Goal: Task Accomplishment & Management: Use online tool/utility

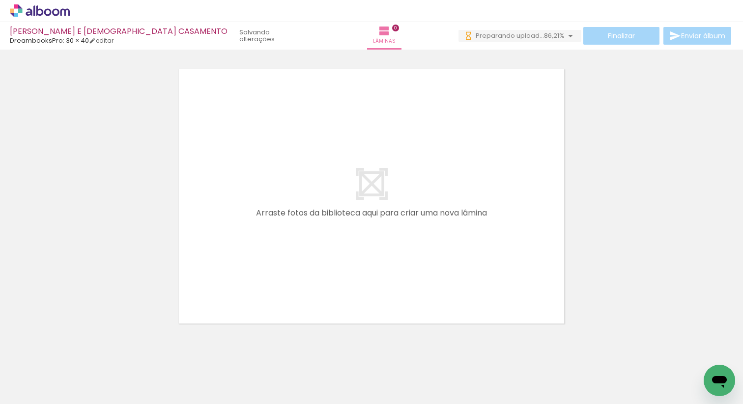
click at [493, 41] on div "0 Preparando upload... 86,21%" at bounding box center [519, 36] width 123 height 12
click at [493, 41] on div "0 Preparando upload... 80,65%" at bounding box center [519, 36] width 125 height 12
click at [551, 37] on span "57,78%" at bounding box center [554, 35] width 22 height 9
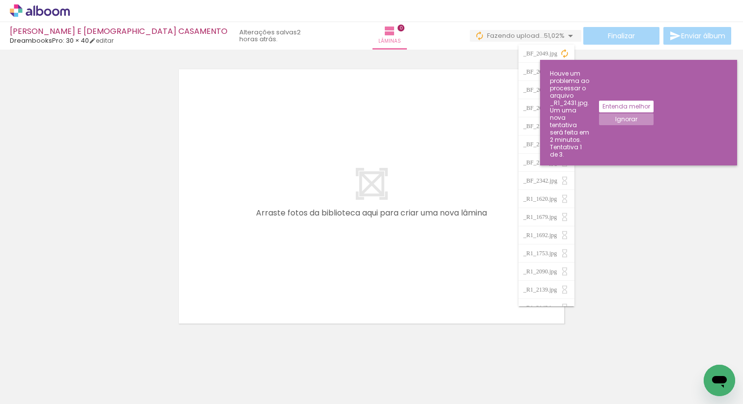
click at [662, 138] on div at bounding box center [371, 184] width 743 height 286
click at [0, 0] on slot "Entenda melhor" at bounding box center [0, 0] width 0 height 0
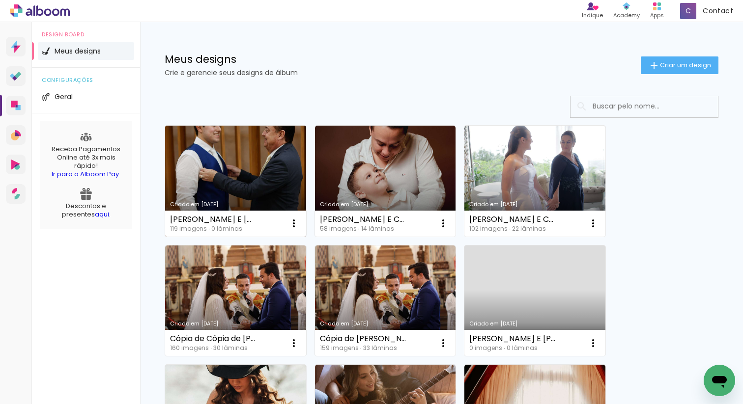
click at [253, 170] on link "Criado em [DATE]" at bounding box center [235, 181] width 141 height 111
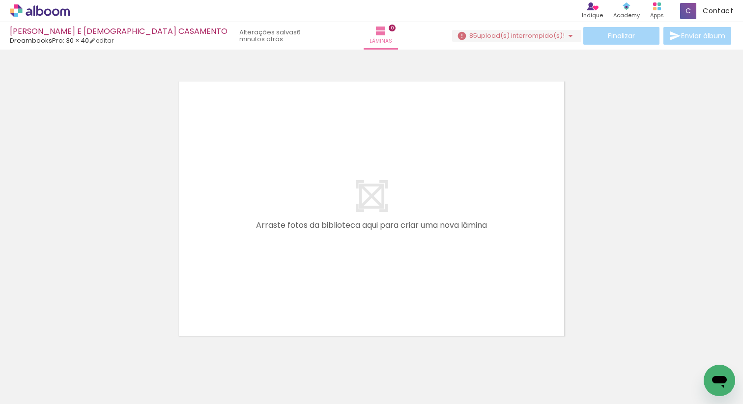
scroll to position [31, 0]
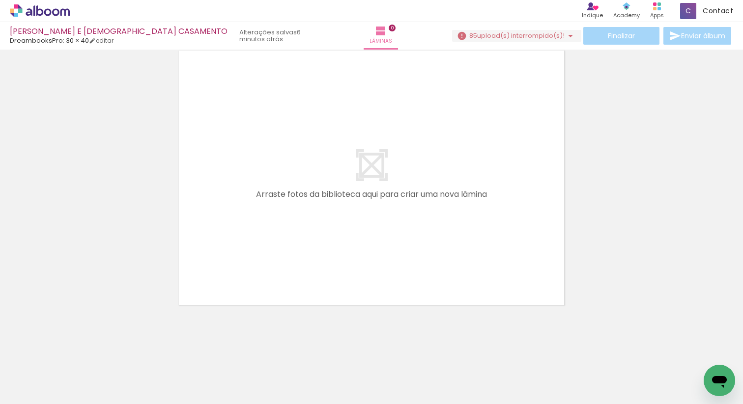
click at [524, 35] on span "upload(s) interrompido(s)!" at bounding box center [520, 35] width 87 height 9
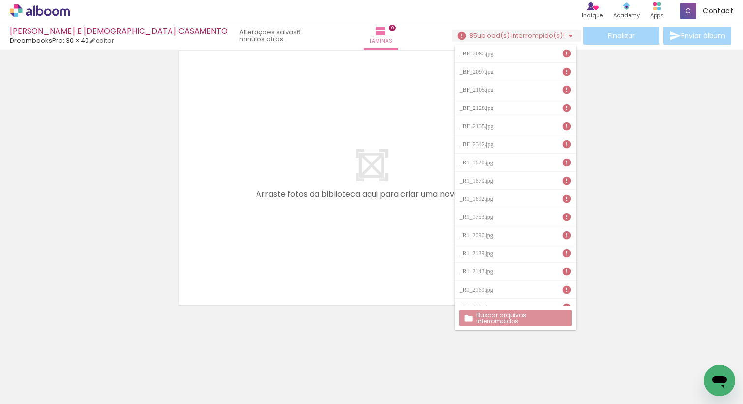
click at [515, 313] on paper-button "Buscar arquivos interrompidos" at bounding box center [515, 319] width 112 height 16
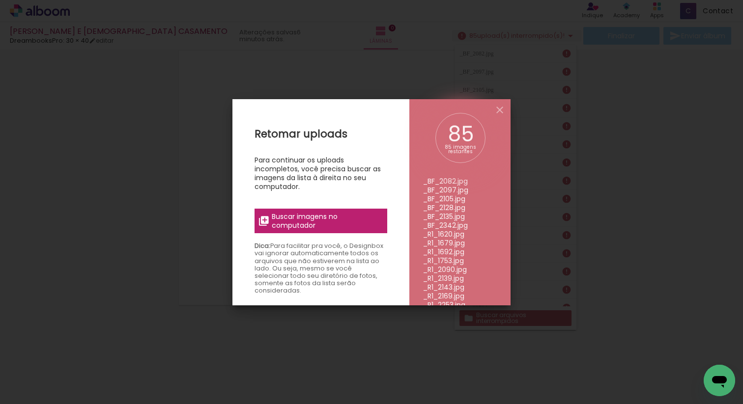
click at [326, 218] on span "Buscar imagens no computador" at bounding box center [327, 221] width 110 height 18
click at [0, 0] on input "file" at bounding box center [0, 0] width 0 height 0
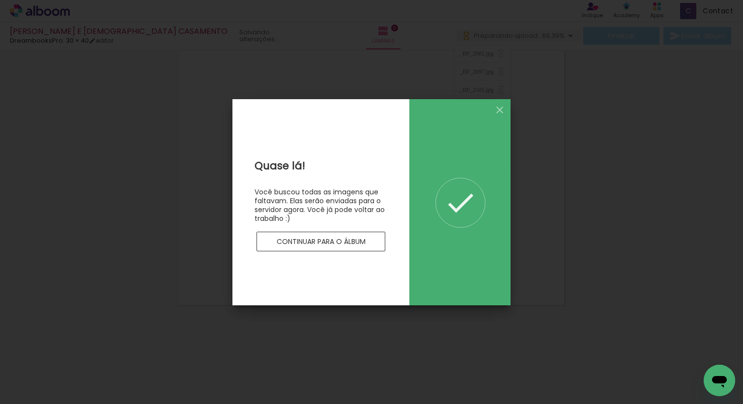
scroll to position [0, 0]
click at [0, 0] on slot "Continuar para o álbum" at bounding box center [0, 0] width 0 height 0
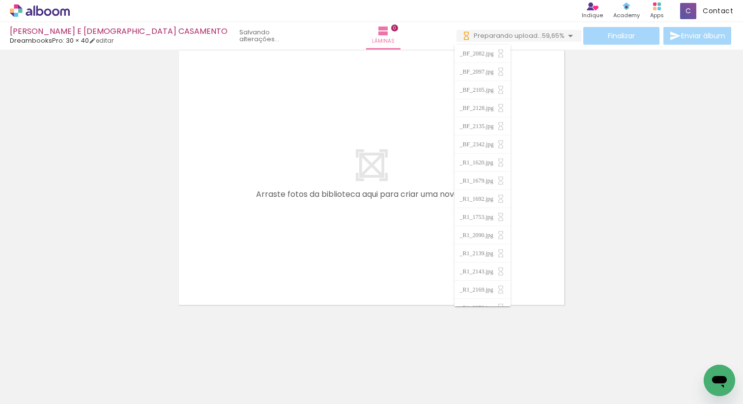
drag, startPoint x: 94, startPoint y: 369, endPoint x: 225, endPoint y: 227, distance: 193.0
click at [225, 227] on quentale-workspace at bounding box center [371, 202] width 743 height 404
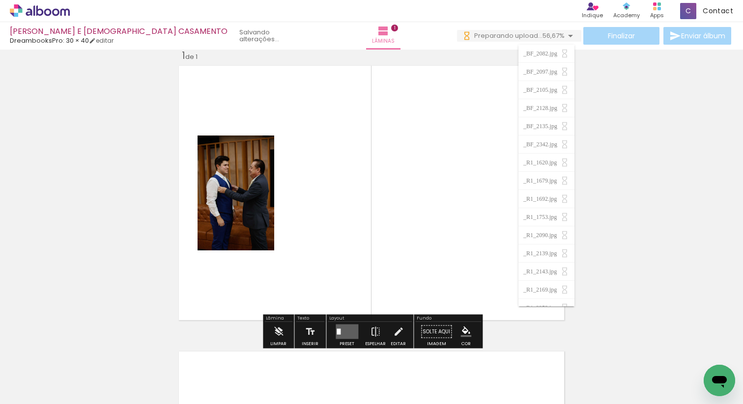
scroll to position [12, 0]
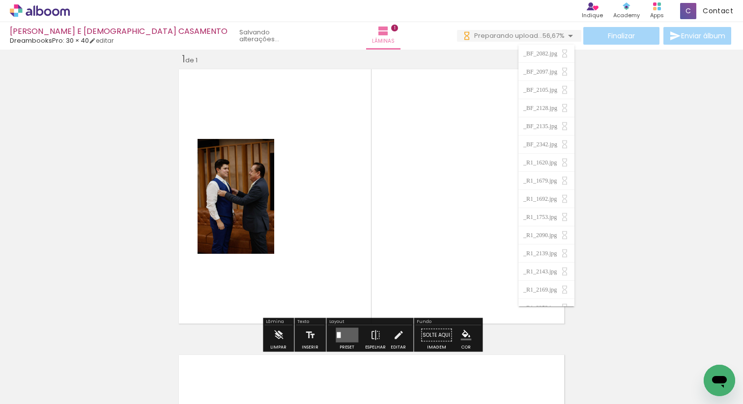
click at [308, 181] on quentale-workspace at bounding box center [371, 202] width 743 height 404
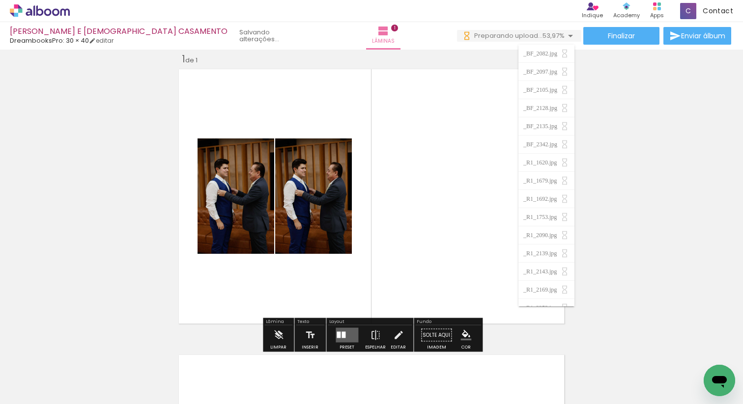
click at [43, 372] on input "Todas as fotos" at bounding box center [27, 375] width 37 height 8
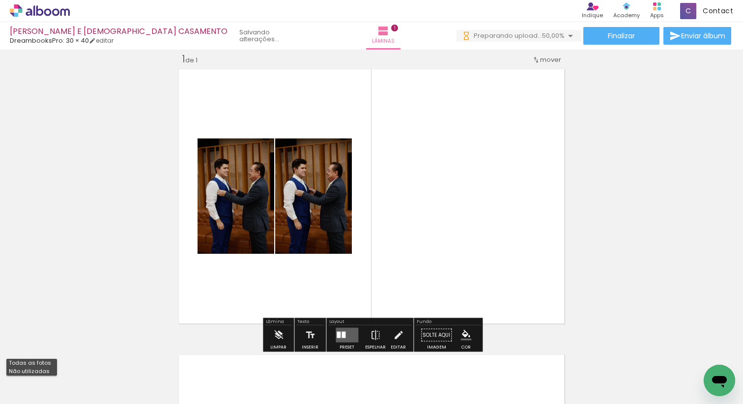
click at [50, 371] on paper-item "Não utilizadas" at bounding box center [31, 372] width 51 height 8
type input "Não utilizadas"
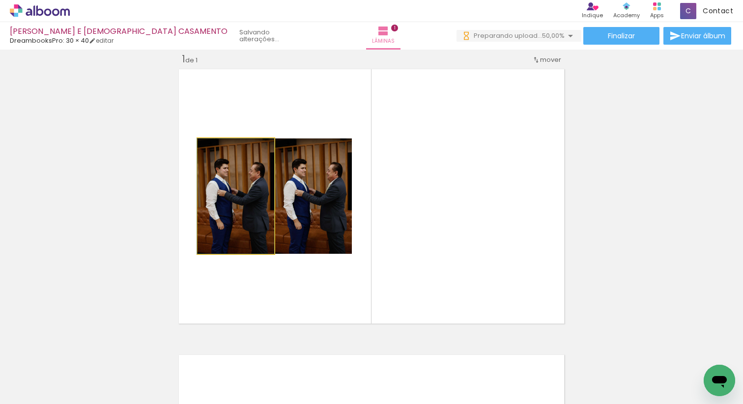
drag, startPoint x: 238, startPoint y: 206, endPoint x: 136, endPoint y: 206, distance: 102.2
click at [136, 206] on div "Inserir lâmina 1 de 1" at bounding box center [371, 327] width 743 height 572
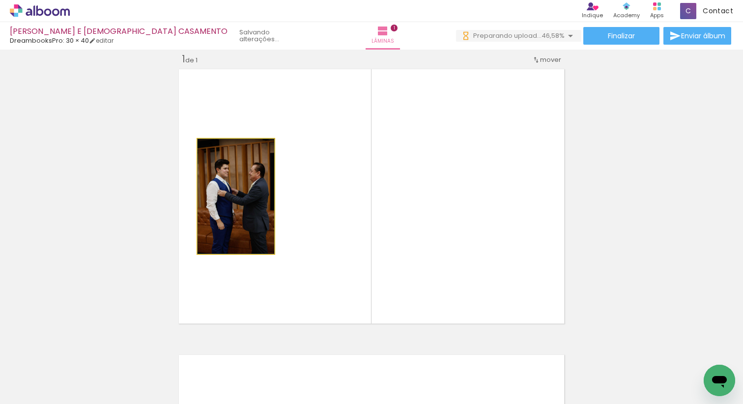
drag, startPoint x: 250, startPoint y: 190, endPoint x: 134, endPoint y: 193, distance: 116.5
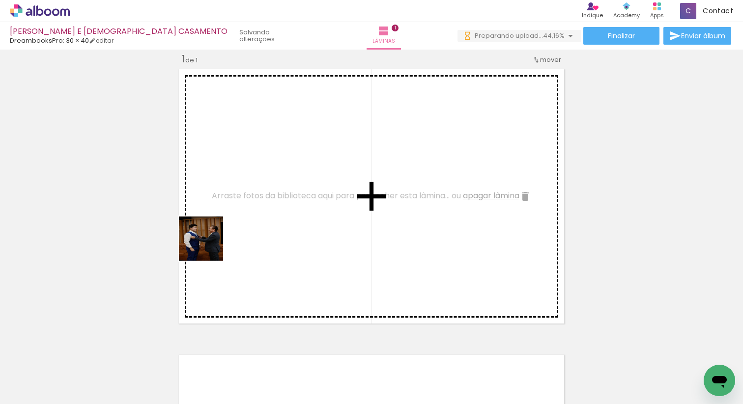
click at [223, 228] on quentale-workspace at bounding box center [371, 202] width 743 height 404
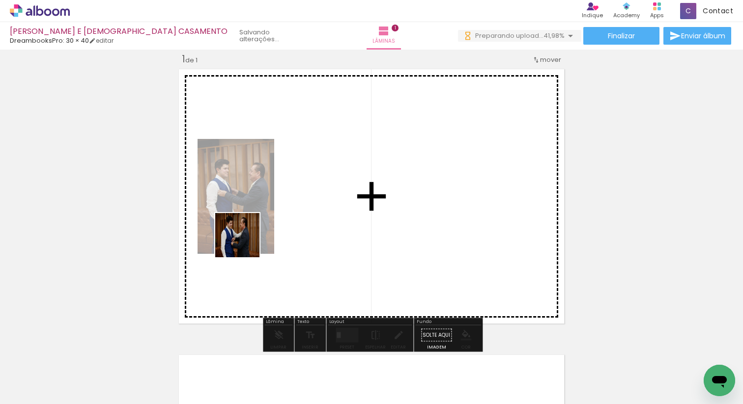
drag, startPoint x: 102, startPoint y: 364, endPoint x: 252, endPoint y: 238, distance: 195.3
click at [251, 239] on quentale-workspace at bounding box center [371, 202] width 743 height 404
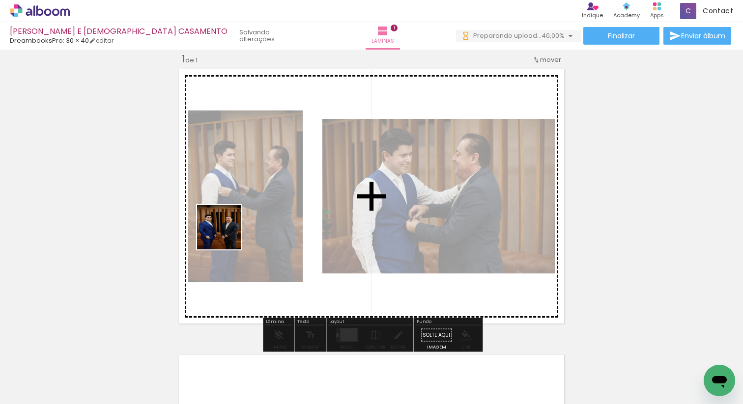
drag, startPoint x: 99, startPoint y: 375, endPoint x: 216, endPoint y: 239, distance: 179.8
click at [241, 221] on quentale-workspace at bounding box center [371, 202] width 743 height 404
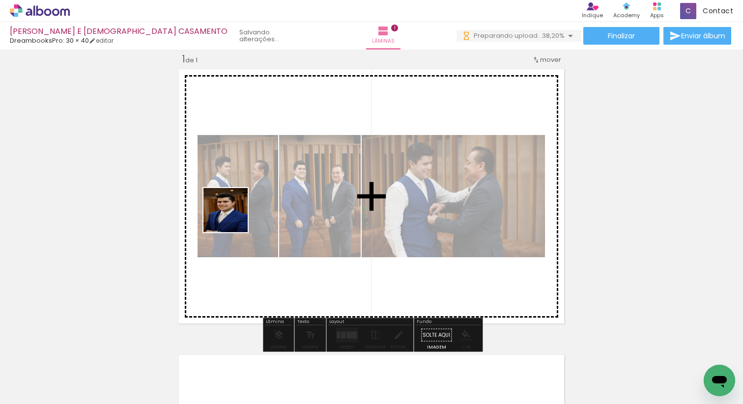
drag, startPoint x: 92, startPoint y: 379, endPoint x: 243, endPoint y: 209, distance: 227.6
click at [243, 210] on quentale-workspace at bounding box center [371, 202] width 743 height 404
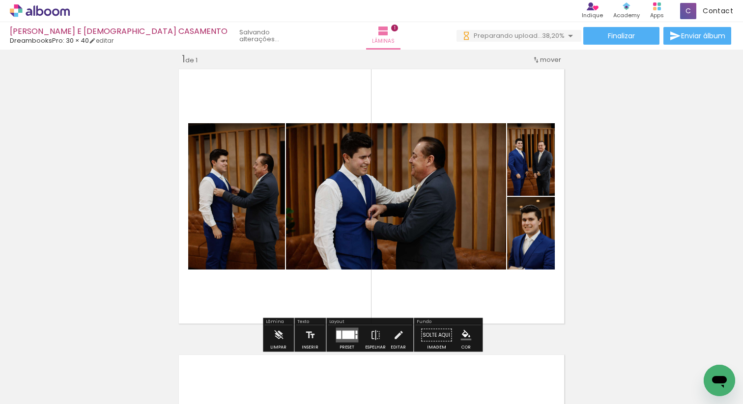
drag, startPoint x: 91, startPoint y: 377, endPoint x: 236, endPoint y: 230, distance: 206.8
click at [238, 230] on quentale-workspace at bounding box center [371, 202] width 743 height 404
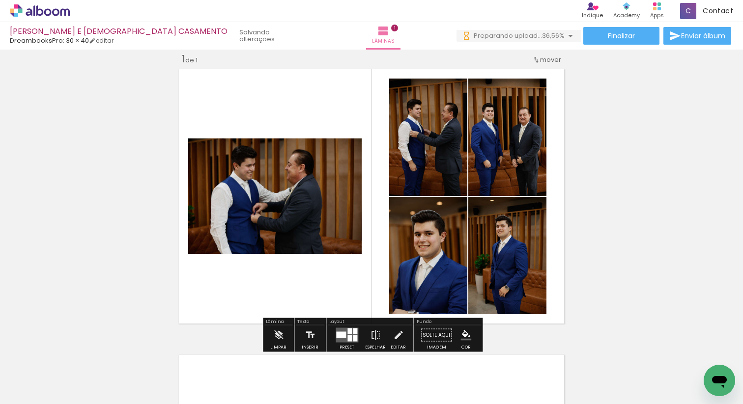
drag, startPoint x: 89, startPoint y: 379, endPoint x: 186, endPoint y: 281, distance: 138.3
click at [193, 278] on quentale-workspace at bounding box center [371, 202] width 743 height 404
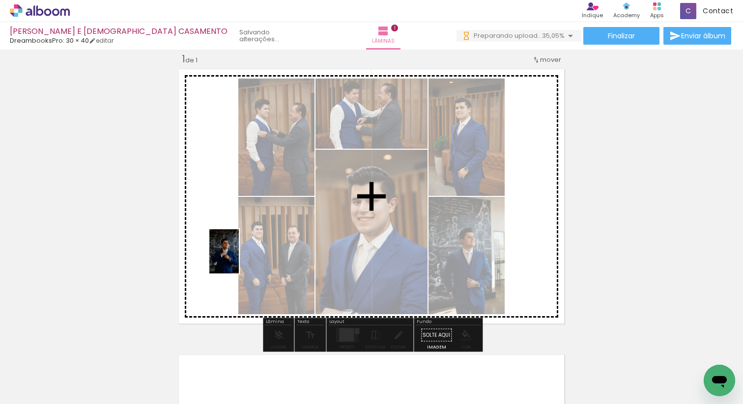
drag, startPoint x: 96, startPoint y: 381, endPoint x: 239, endPoint y: 259, distance: 187.9
click at [239, 259] on quentale-workspace at bounding box center [371, 202] width 743 height 404
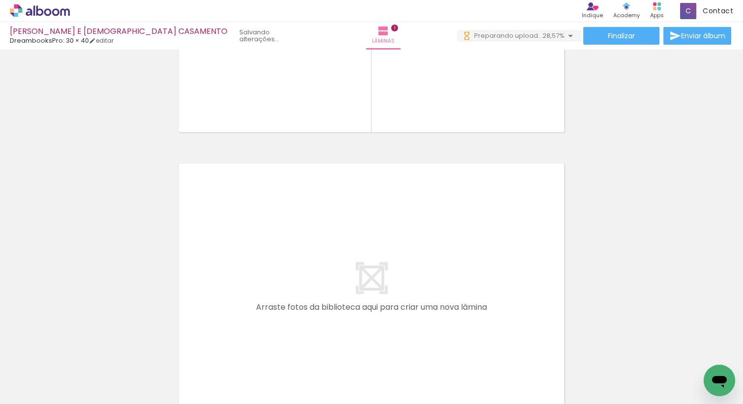
scroll to position [286, 0]
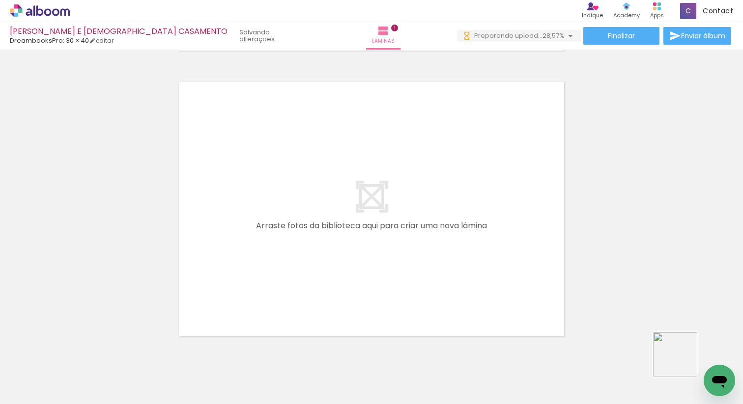
drag, startPoint x: 697, startPoint y: 366, endPoint x: 515, endPoint y: 293, distance: 196.7
click at [515, 293] on quentale-workspace at bounding box center [371, 202] width 743 height 404
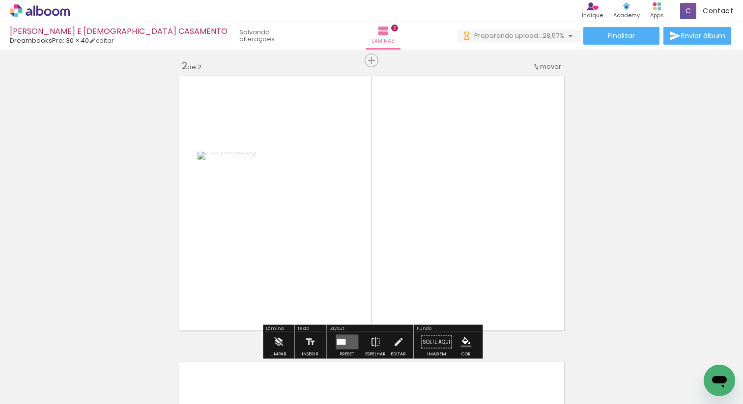
scroll to position [298, 0]
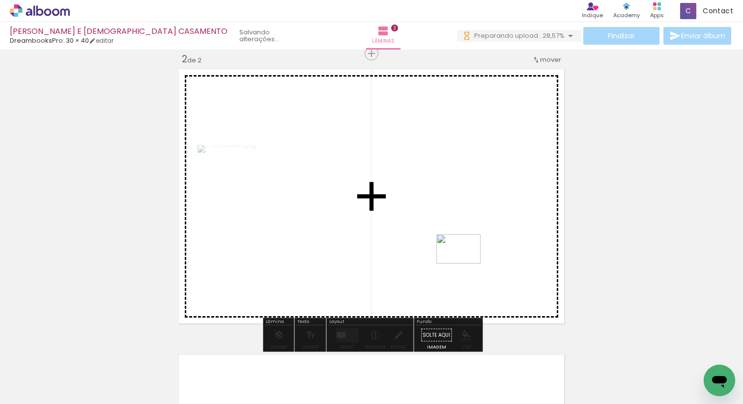
drag, startPoint x: 690, startPoint y: 379, endPoint x: 465, endPoint y: 263, distance: 252.5
click at [465, 263] on quentale-workspace at bounding box center [371, 202] width 743 height 404
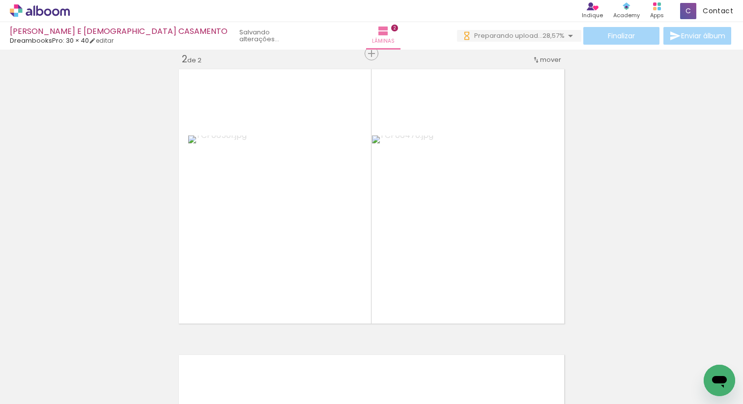
scroll to position [0, 0]
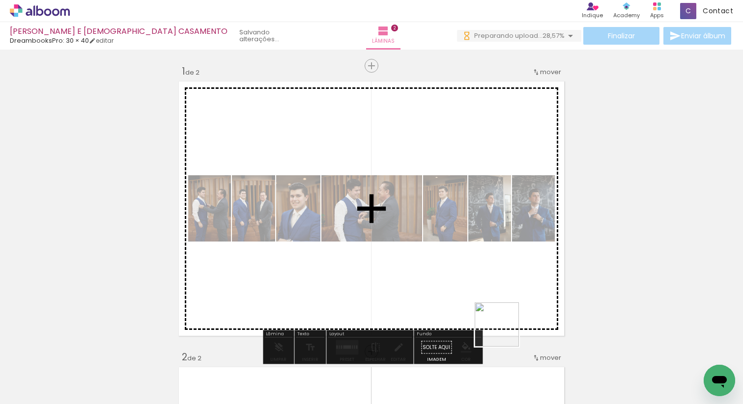
drag, startPoint x: 504, startPoint y: 368, endPoint x: 476, endPoint y: 237, distance: 133.8
click at [476, 237] on quentale-workspace at bounding box center [371, 202] width 743 height 404
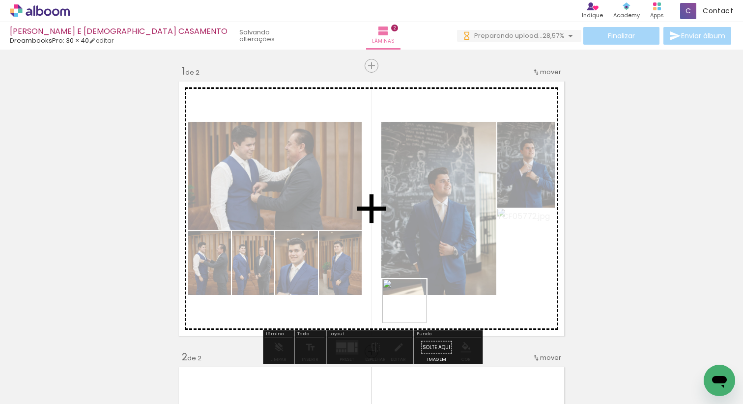
drag, startPoint x: 412, startPoint y: 374, endPoint x: 412, endPoint y: 306, distance: 68.8
click at [412, 306] on quentale-workspace at bounding box center [371, 202] width 743 height 404
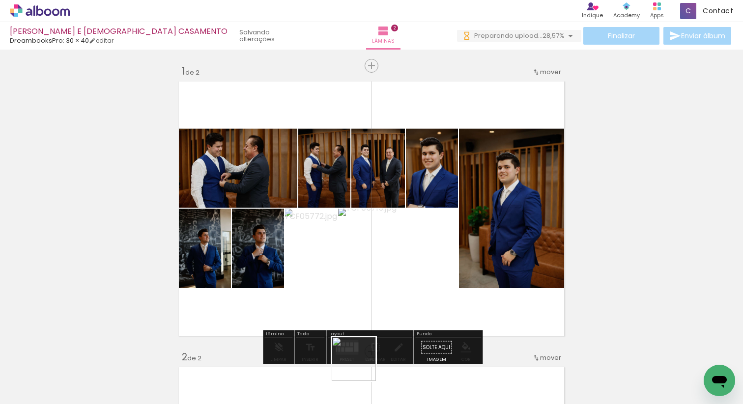
drag, startPoint x: 361, startPoint y: 370, endPoint x: 362, endPoint y: 254, distance: 116.0
click at [362, 254] on quentale-workspace at bounding box center [371, 202] width 743 height 404
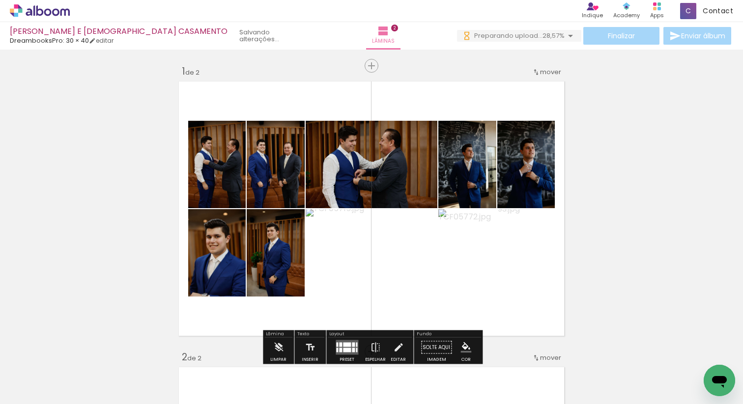
scroll to position [0, 5130]
drag, startPoint x: 368, startPoint y: 386, endPoint x: 356, endPoint y: 372, distance: 18.5
click at [356, 372] on div at bounding box center [361, 371] width 32 height 49
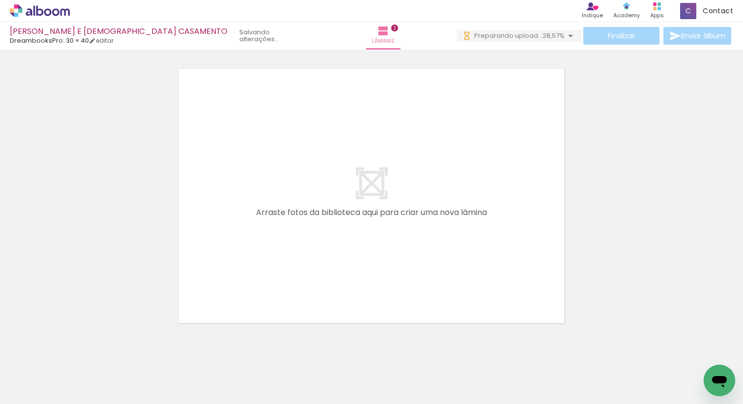
scroll to position [586, 0]
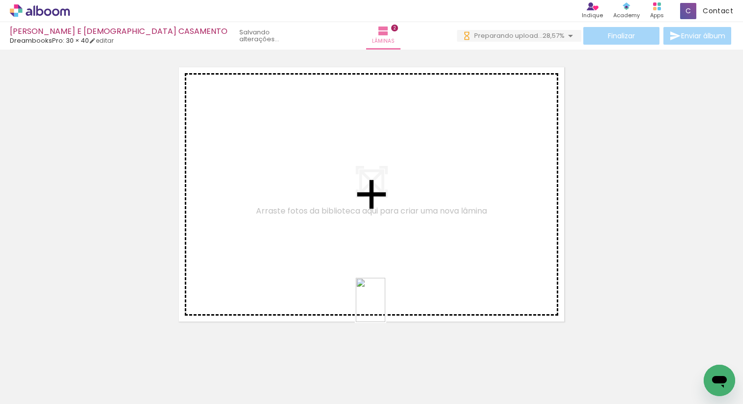
drag, startPoint x: 388, startPoint y: 373, endPoint x: 383, endPoint y: 304, distance: 69.5
click at [383, 304] on quentale-workspace at bounding box center [371, 202] width 743 height 404
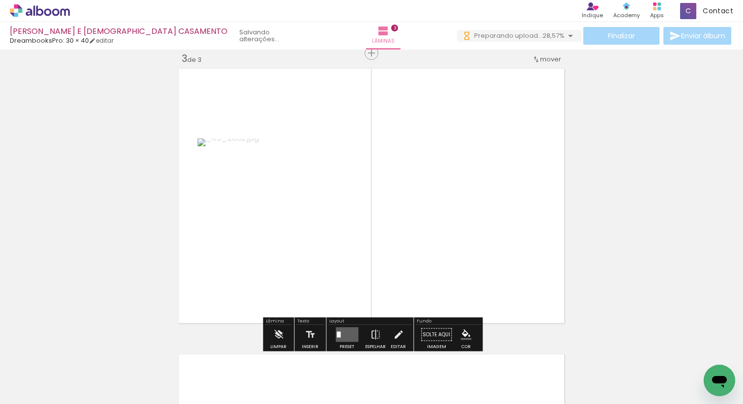
scroll to position [584, 0]
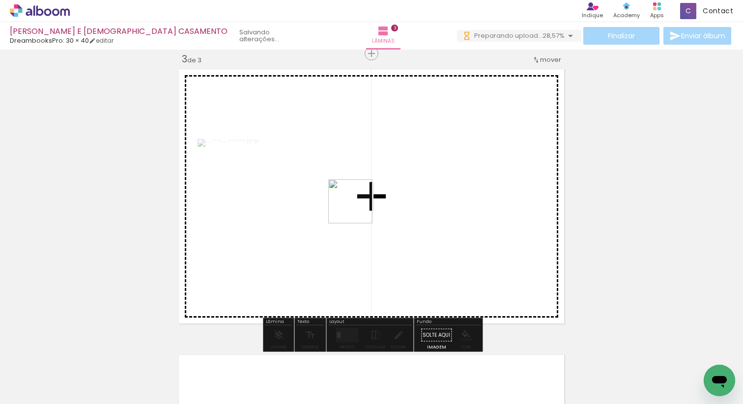
drag, startPoint x: 361, startPoint y: 364, endPoint x: 357, endPoint y: 189, distance: 174.5
click at [356, 190] on quentale-workspace at bounding box center [371, 202] width 743 height 404
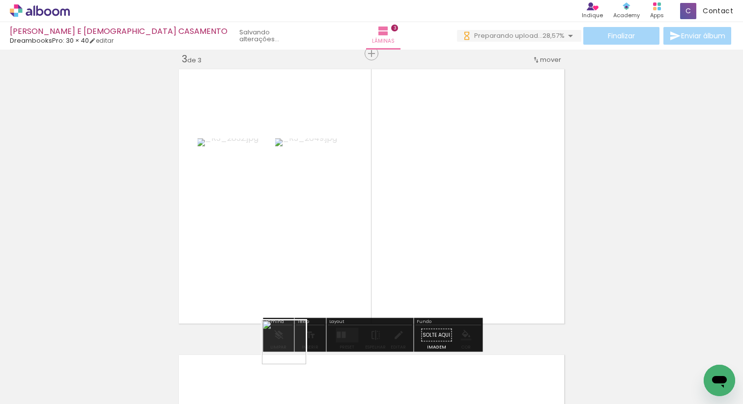
drag, startPoint x: 291, startPoint y: 363, endPoint x: 292, endPoint y: 245, distance: 117.5
click at [292, 245] on quentale-workspace at bounding box center [371, 202] width 743 height 404
drag, startPoint x: 232, startPoint y: 390, endPoint x: 250, endPoint y: 292, distance: 99.5
click at [242, 304] on quentale-workspace at bounding box center [371, 202] width 743 height 404
drag, startPoint x: 176, startPoint y: 381, endPoint x: 220, endPoint y: 258, distance: 130.4
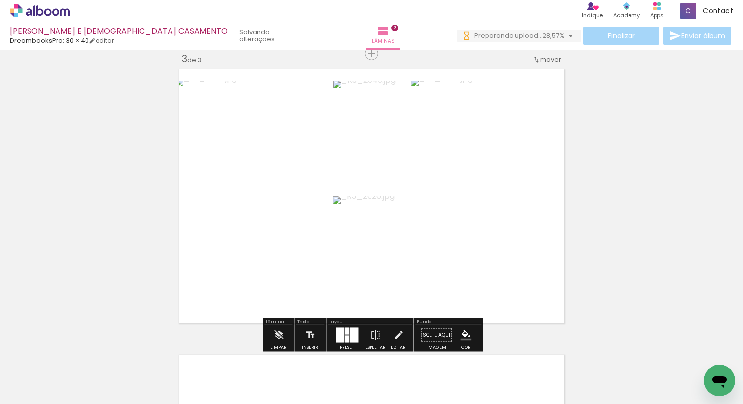
click at [227, 251] on quentale-workspace at bounding box center [371, 202] width 743 height 404
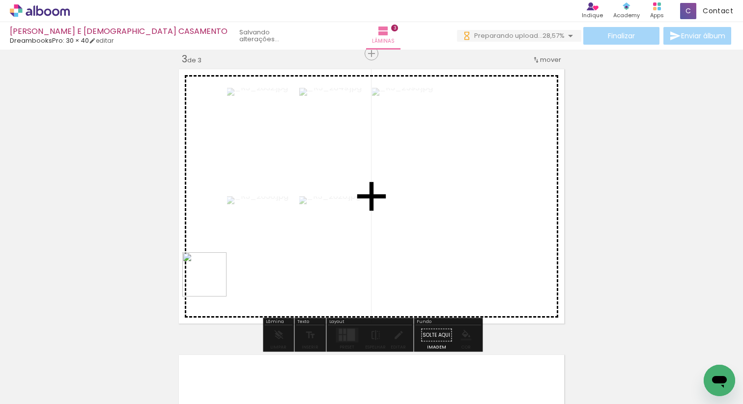
drag, startPoint x: 137, startPoint y: 354, endPoint x: 230, endPoint y: 267, distance: 127.2
click at [229, 267] on quentale-workspace at bounding box center [371, 202] width 743 height 404
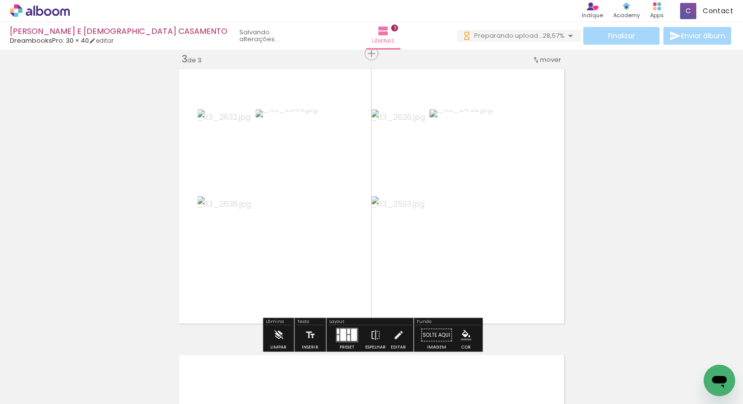
scroll to position [0, 4544]
drag, startPoint x: 238, startPoint y: 376, endPoint x: 227, endPoint y: 304, distance: 73.1
click at [264, 263] on quentale-workspace at bounding box center [371, 202] width 743 height 404
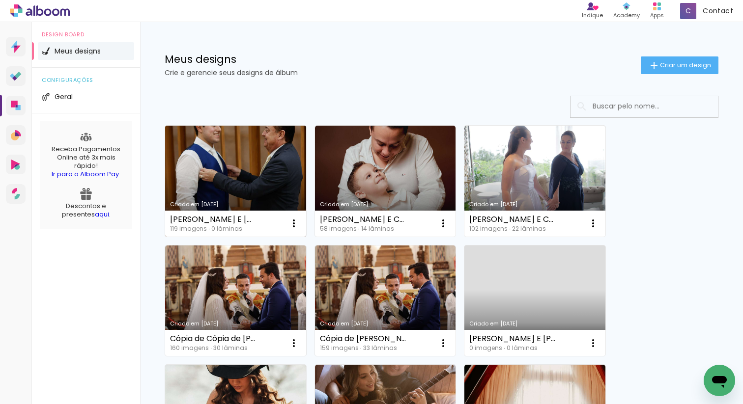
click at [274, 155] on link "Criado em [DATE]" at bounding box center [235, 181] width 141 height 111
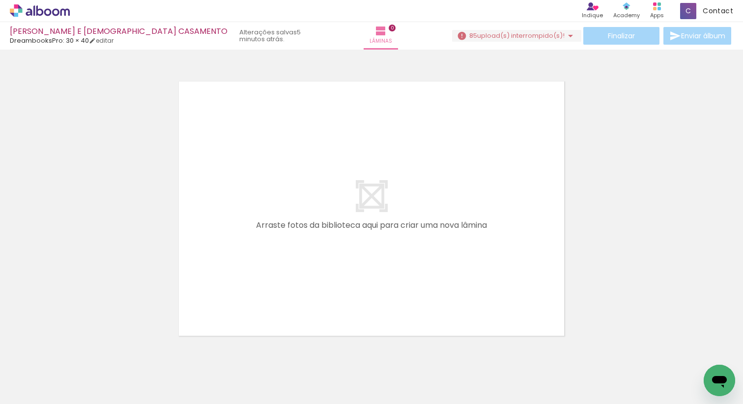
click at [496, 39] on span "upload(s) interrompido(s)!" at bounding box center [520, 35] width 87 height 9
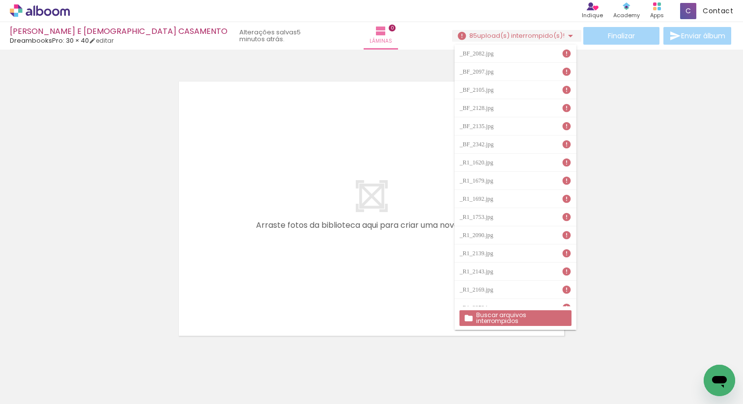
click at [577, 248] on div at bounding box center [371, 196] width 743 height 286
